Goal: Find specific page/section: Find specific page/section

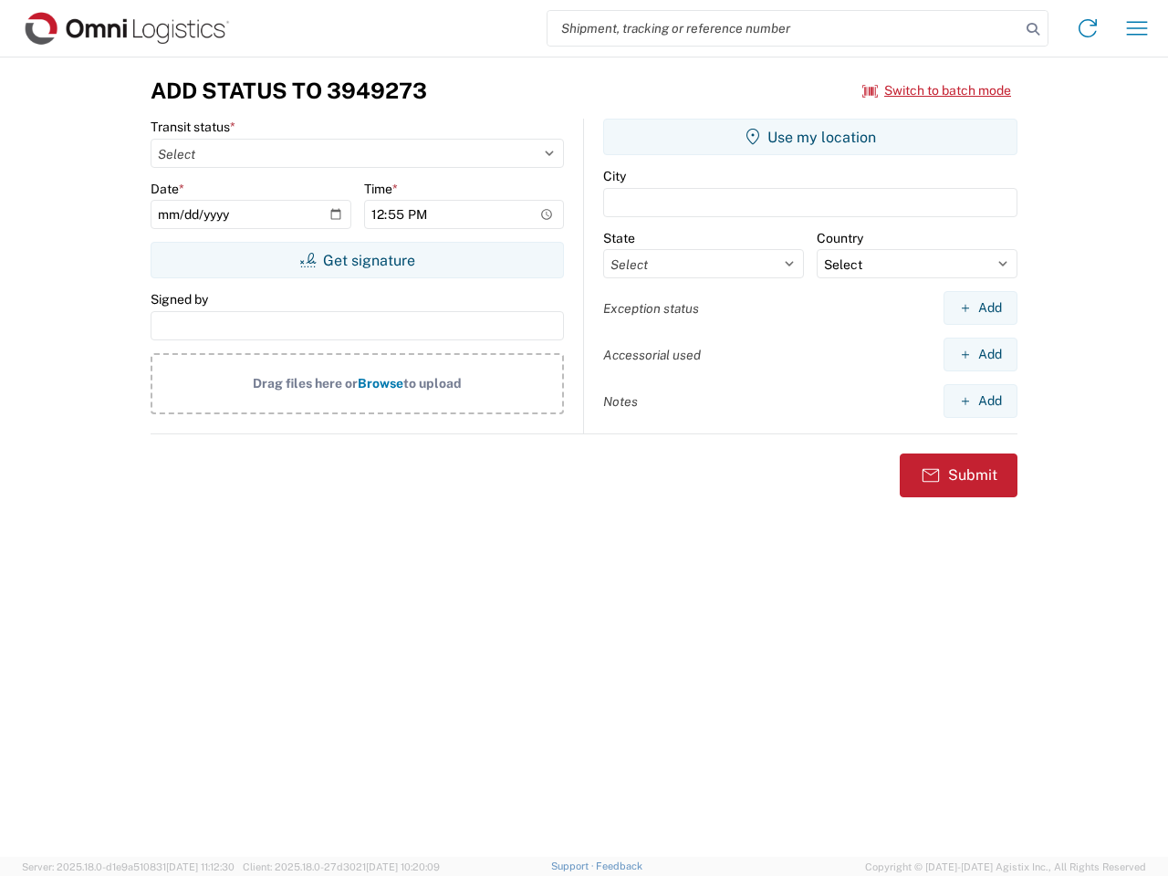
click at [784, 28] on input "search" at bounding box center [784, 28] width 473 height 35
click at [1033, 29] on icon at bounding box center [1033, 29] width 26 height 26
click at [1088, 28] on icon at bounding box center [1087, 28] width 29 height 29
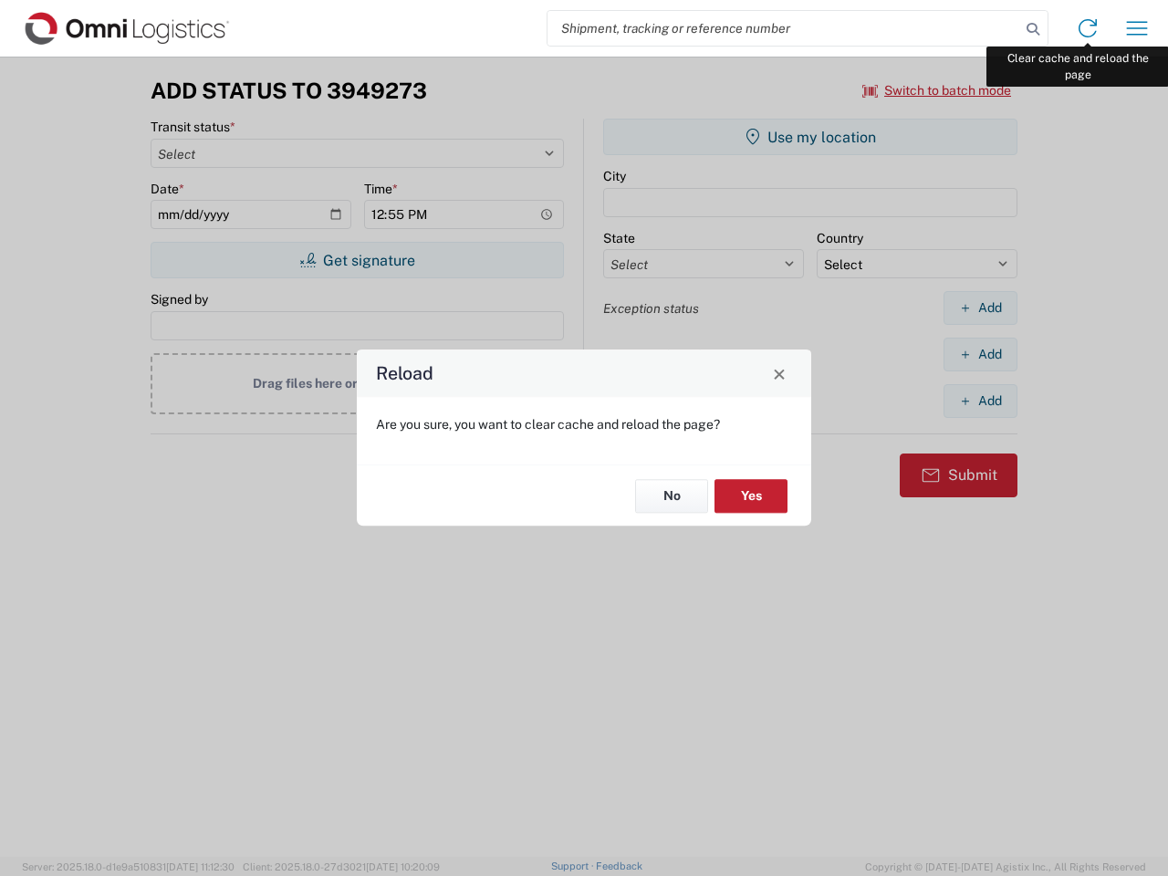
click at [1137, 28] on div "Reload Are you sure, you want to clear cache and reload the page? No Yes" at bounding box center [584, 438] width 1168 height 876
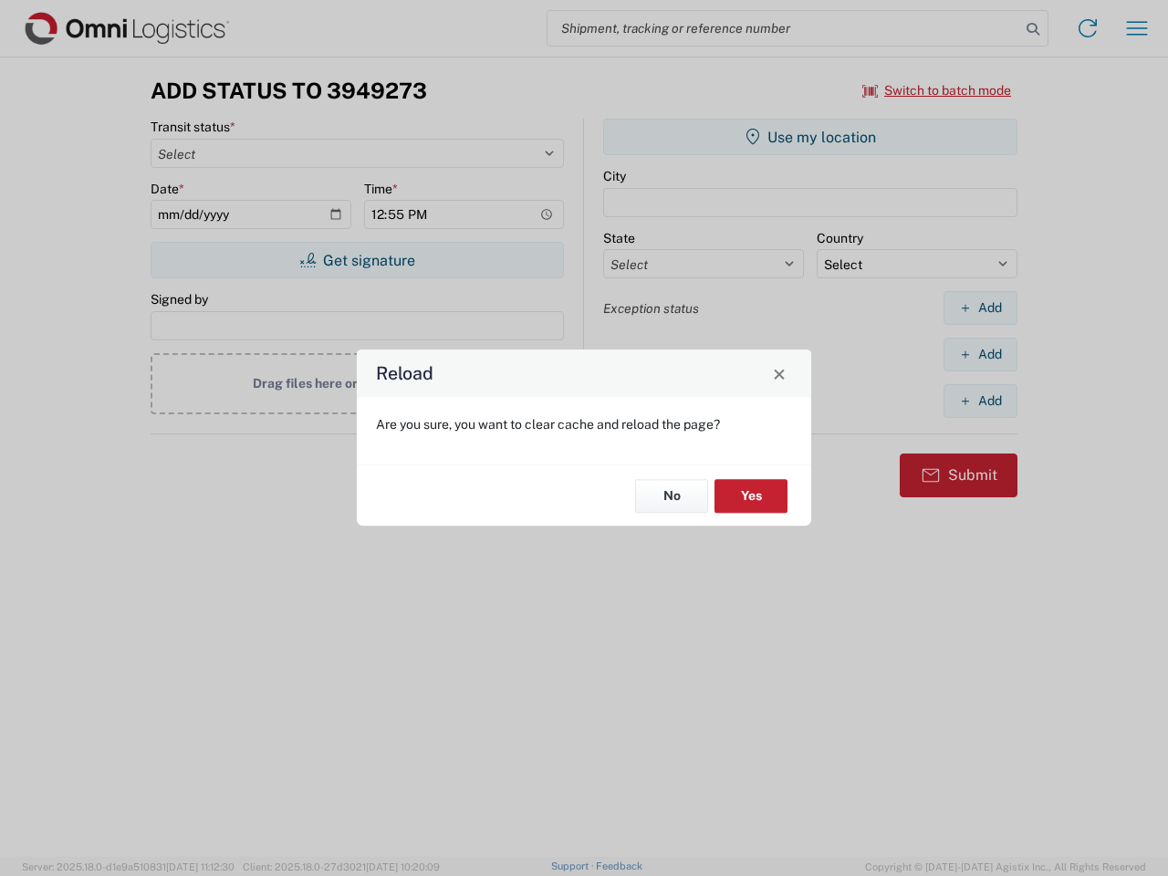
click at [937, 90] on div "Reload Are you sure, you want to clear cache and reload the page? No Yes" at bounding box center [584, 438] width 1168 height 876
click at [357, 260] on div "Reload Are you sure, you want to clear cache and reload the page? No Yes" at bounding box center [584, 438] width 1168 height 876
click at [810, 137] on div "Reload Are you sure, you want to clear cache and reload the page? No Yes" at bounding box center [584, 438] width 1168 height 876
click at [980, 308] on div "Reload Are you sure, you want to clear cache and reload the page? No Yes" at bounding box center [584, 438] width 1168 height 876
click at [980, 354] on div "Reload Are you sure, you want to clear cache and reload the page? No Yes" at bounding box center [584, 438] width 1168 height 876
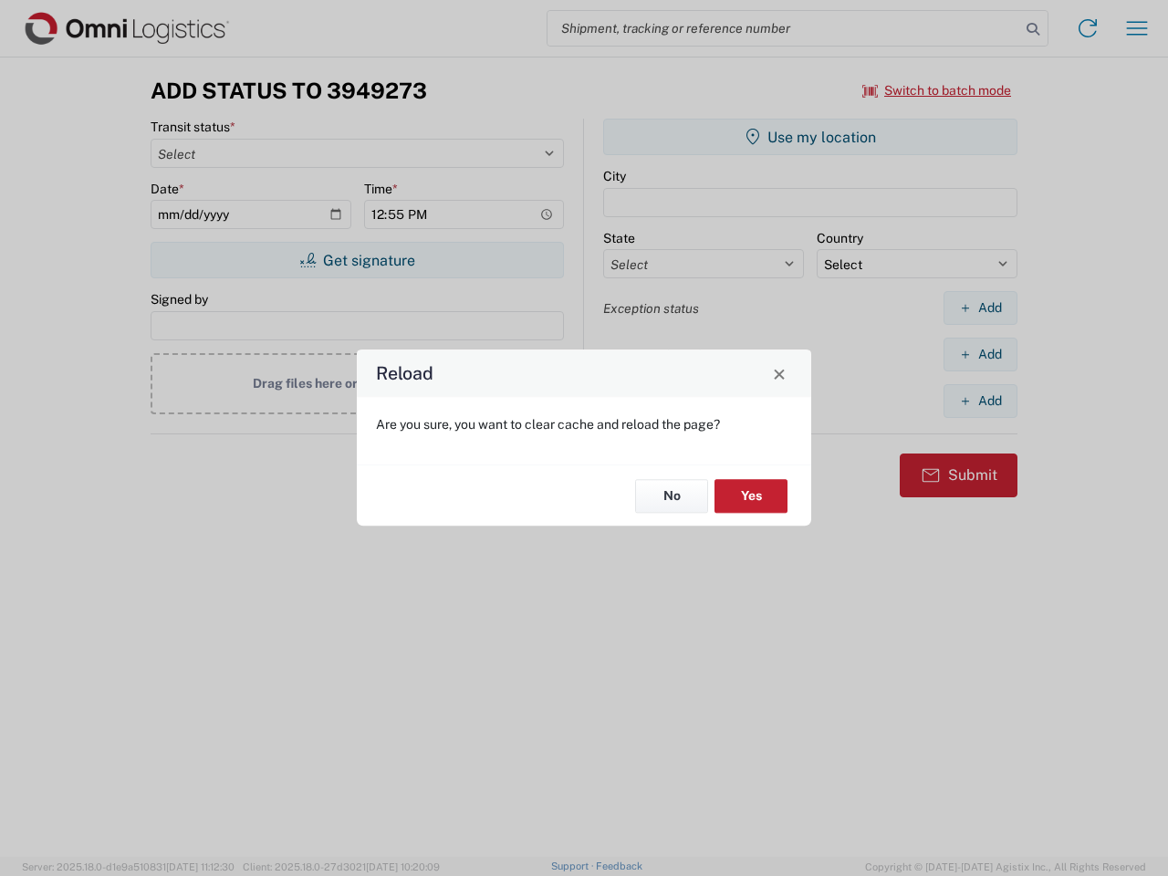
click at [980, 401] on div "Reload Are you sure, you want to clear cache and reload the page? No Yes" at bounding box center [584, 438] width 1168 height 876
